Goal: Information Seeking & Learning: Learn about a topic

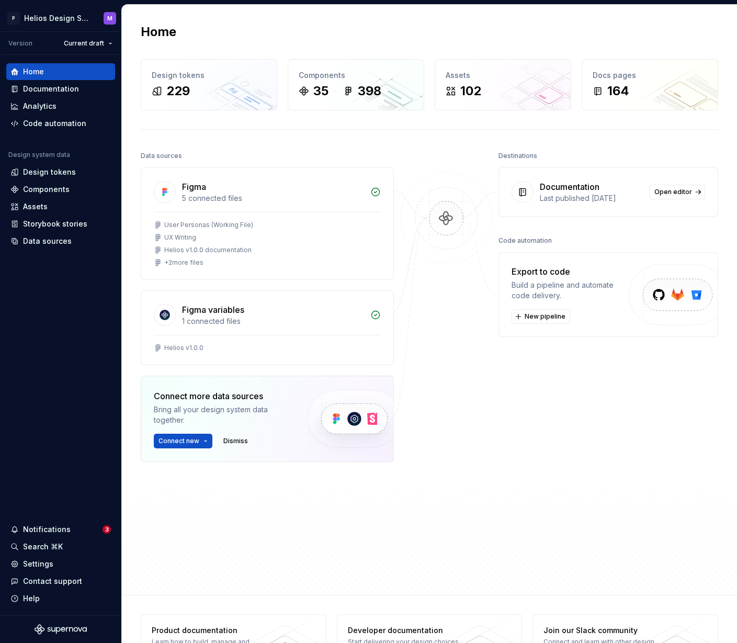
click at [494, 403] on div at bounding box center [446, 341] width 105 height 385
click at [66, 85] on div "Documentation" at bounding box center [51, 89] width 56 height 10
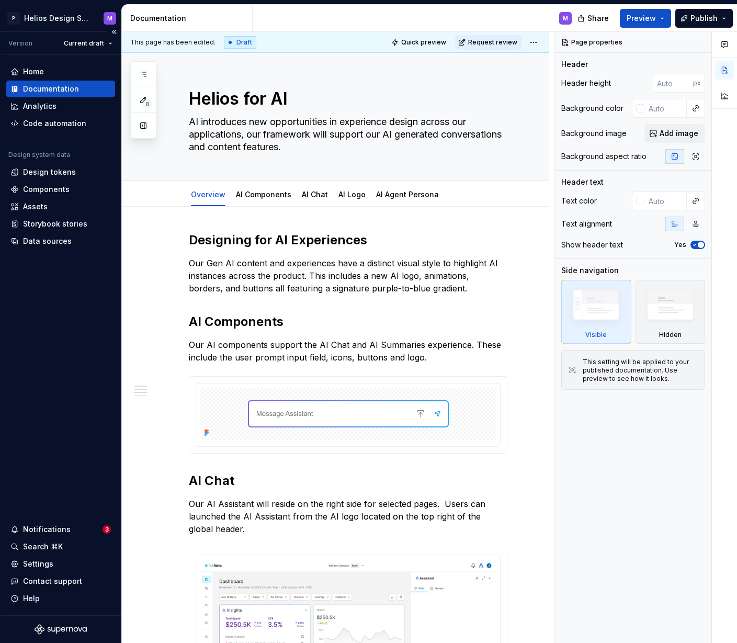
click at [59, 87] on div "Documentation" at bounding box center [51, 89] width 56 height 10
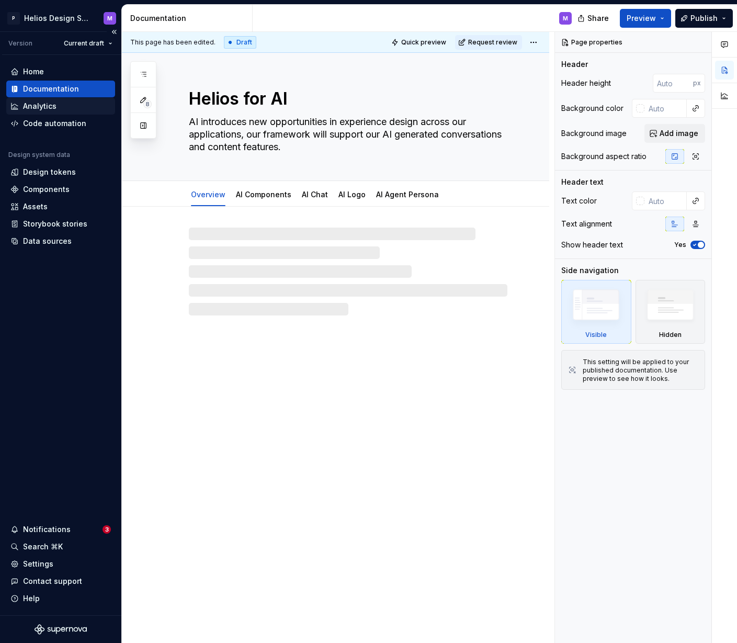
click at [37, 108] on div "Analytics" at bounding box center [39, 106] width 33 height 10
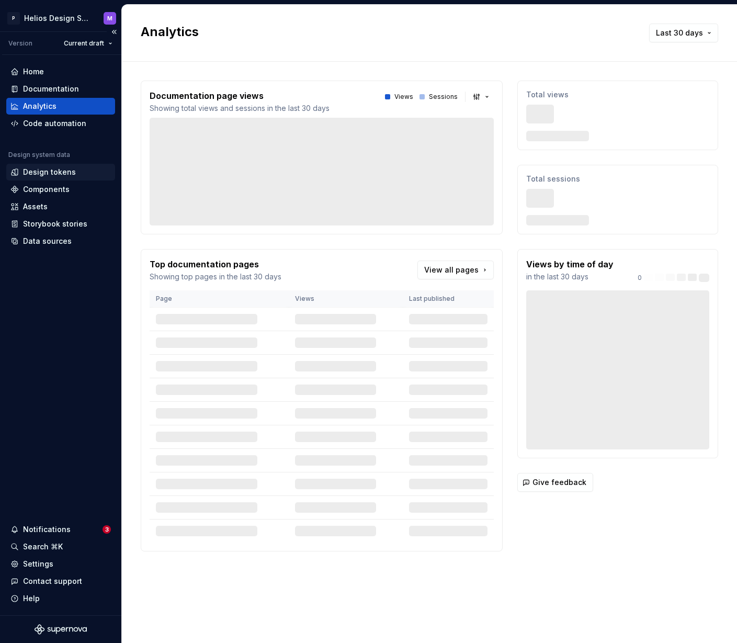
click at [56, 171] on div "Design tokens" at bounding box center [49, 172] width 53 height 10
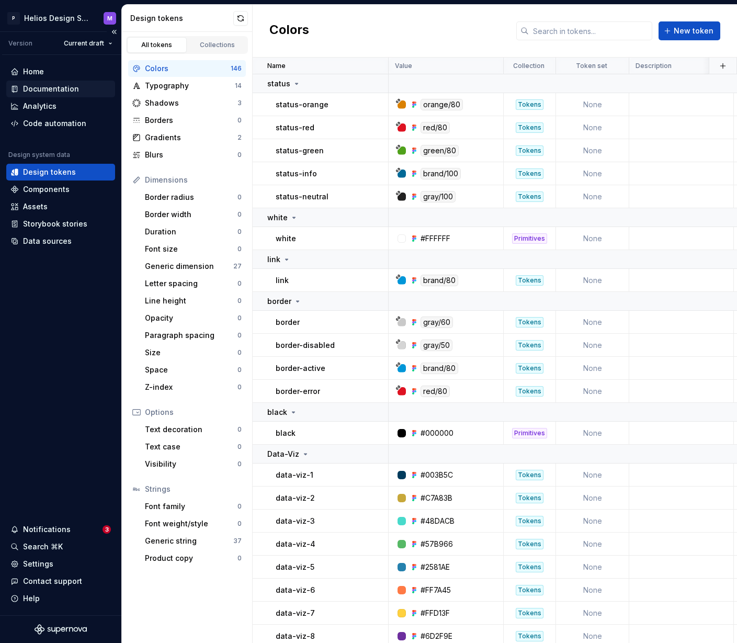
click at [48, 81] on div "Documentation" at bounding box center [60, 89] width 109 height 17
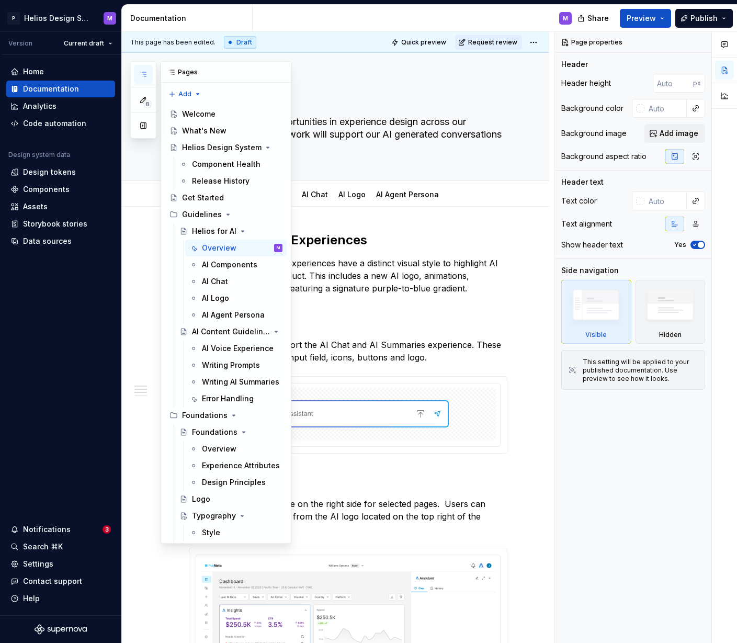
click at [138, 70] on button "button" at bounding box center [143, 74] width 19 height 19
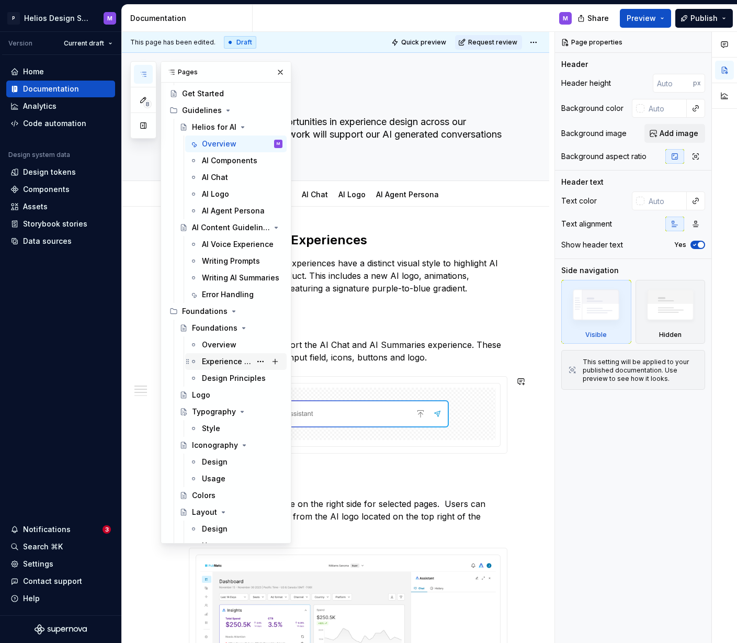
scroll to position [105, 0]
click at [231, 309] on icon "Page tree" at bounding box center [234, 310] width 8 height 8
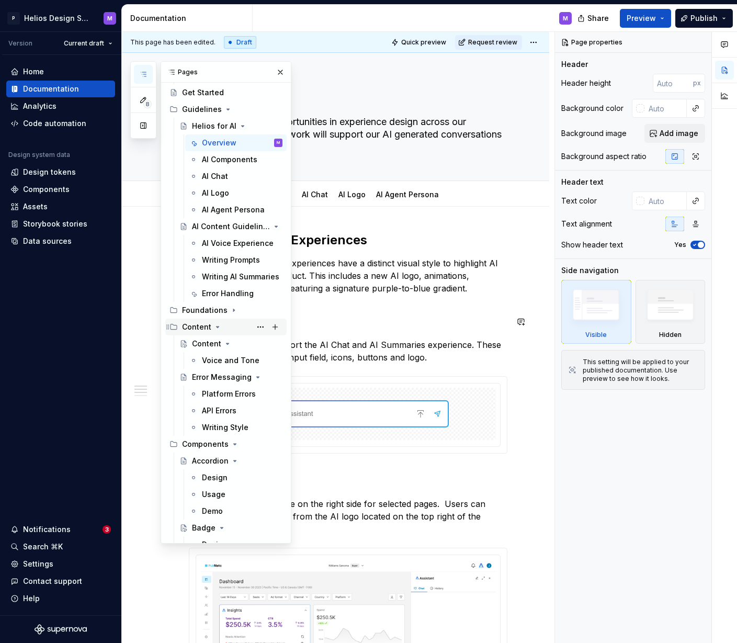
click at [216, 328] on icon "Page tree" at bounding box center [217, 327] width 8 height 8
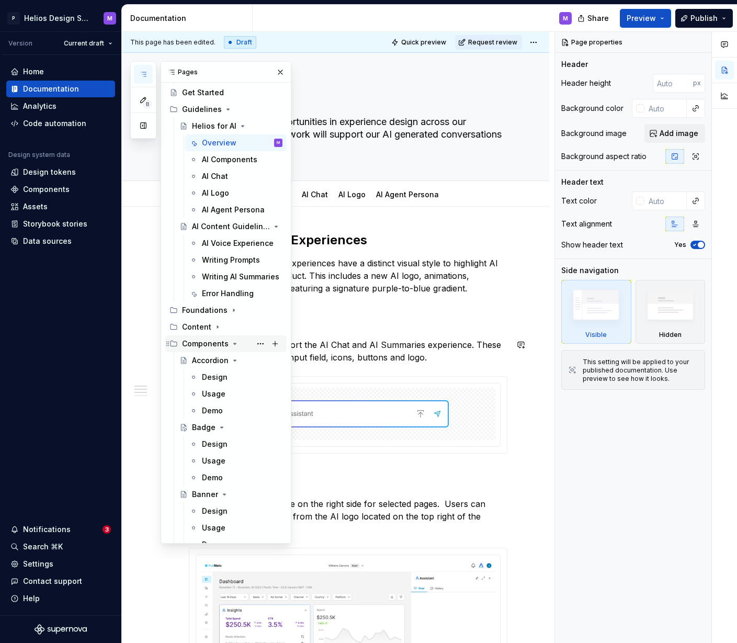
click at [231, 343] on icon "Page tree" at bounding box center [235, 343] width 8 height 8
click at [218, 360] on icon "Page tree" at bounding box center [219, 360] width 3 height 1
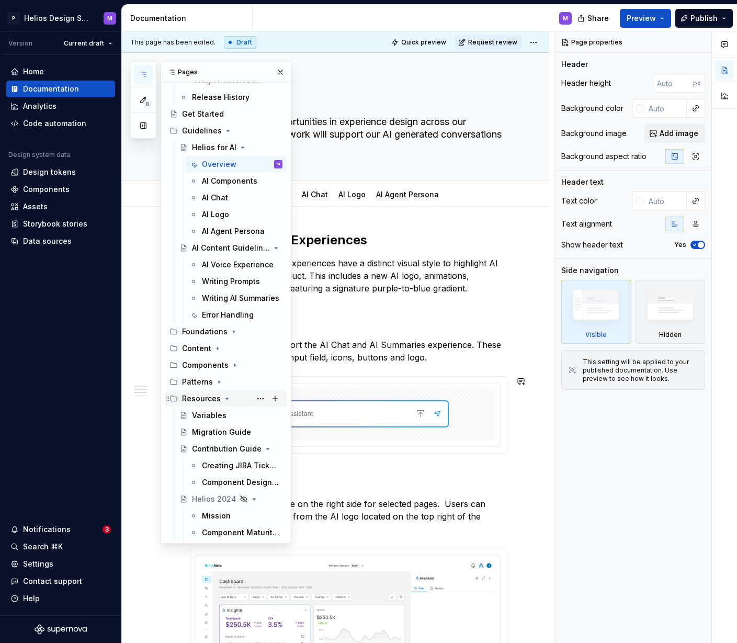
click at [224, 397] on icon "Page tree" at bounding box center [227, 398] width 8 height 8
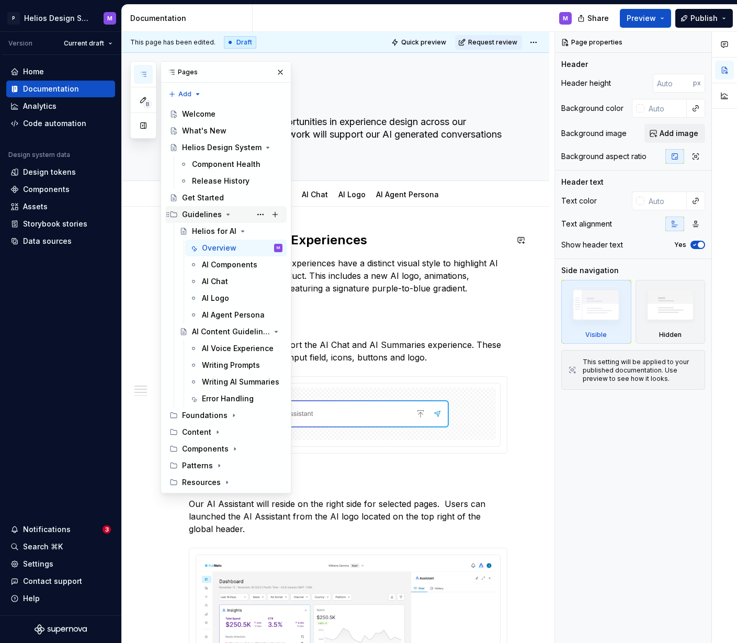
click at [227, 214] on icon "Page tree" at bounding box center [228, 214] width 3 height 1
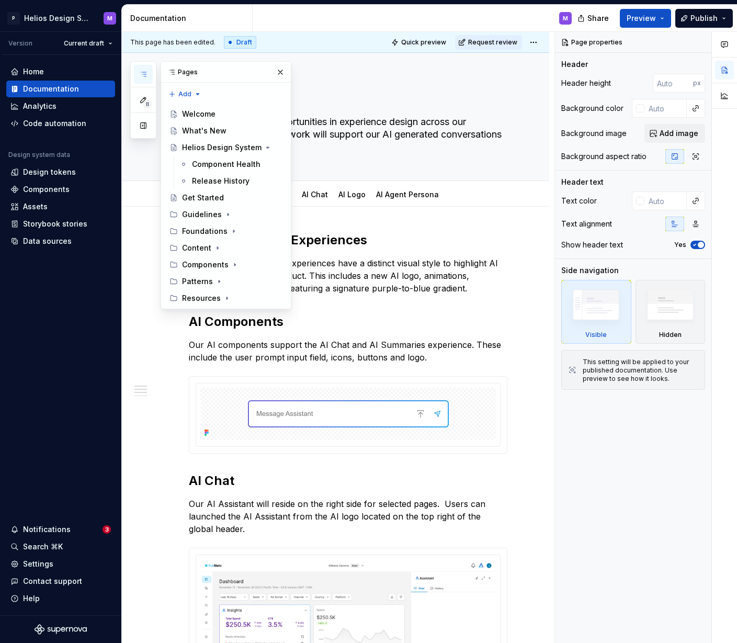
type textarea "*"
